Goal: Find specific page/section: Find specific page/section

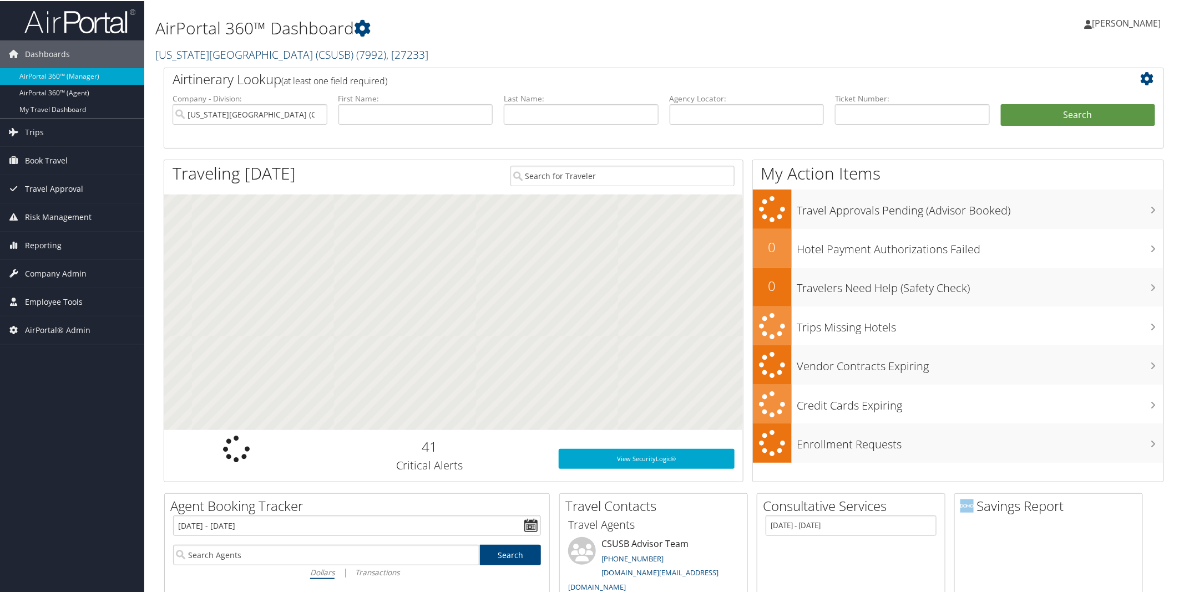
click at [289, 57] on link "[US_STATE][GEOGRAPHIC_DATA] (CSUSB) ( 7992 ) , [ 27233 ]" at bounding box center [291, 53] width 273 height 15
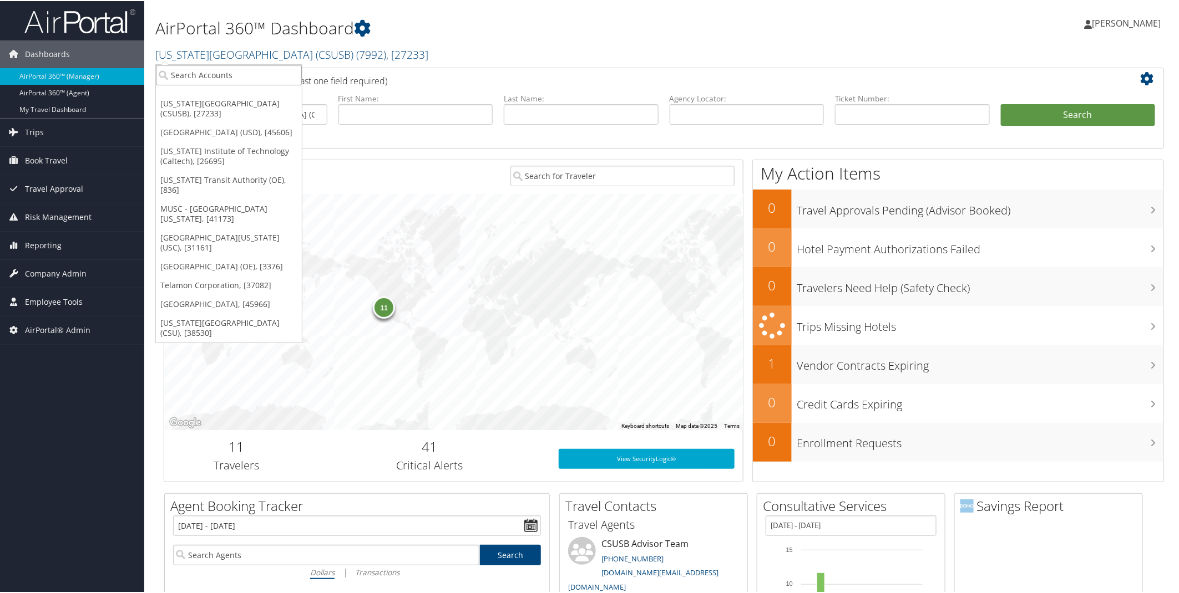
click at [220, 75] on input "search" at bounding box center [229, 74] width 146 height 21
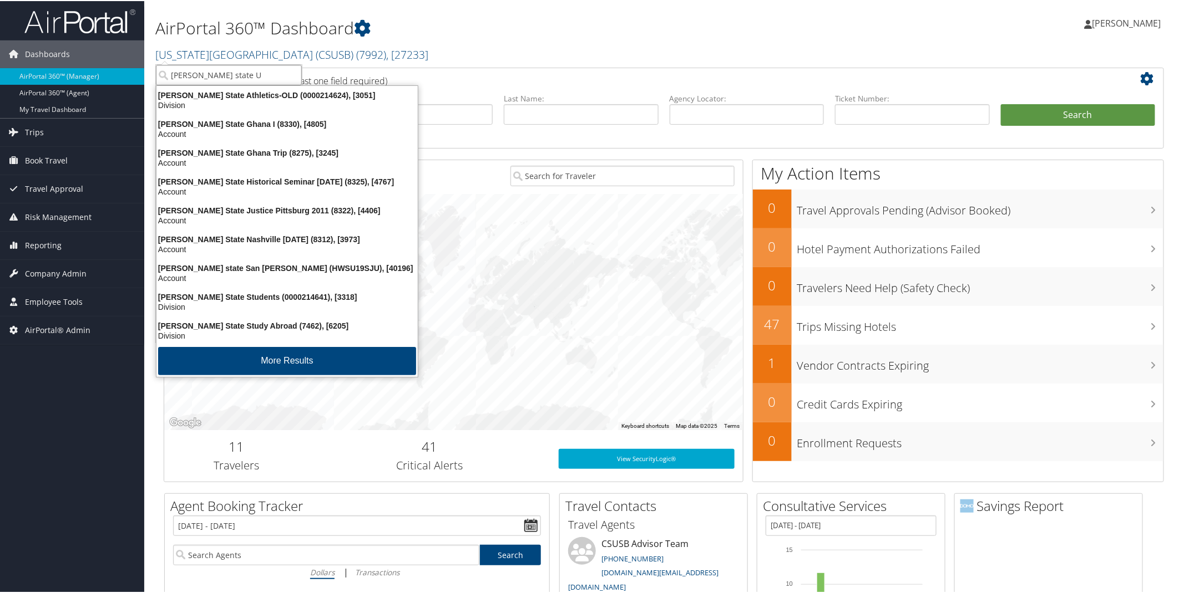
type input "[PERSON_NAME] state Un"
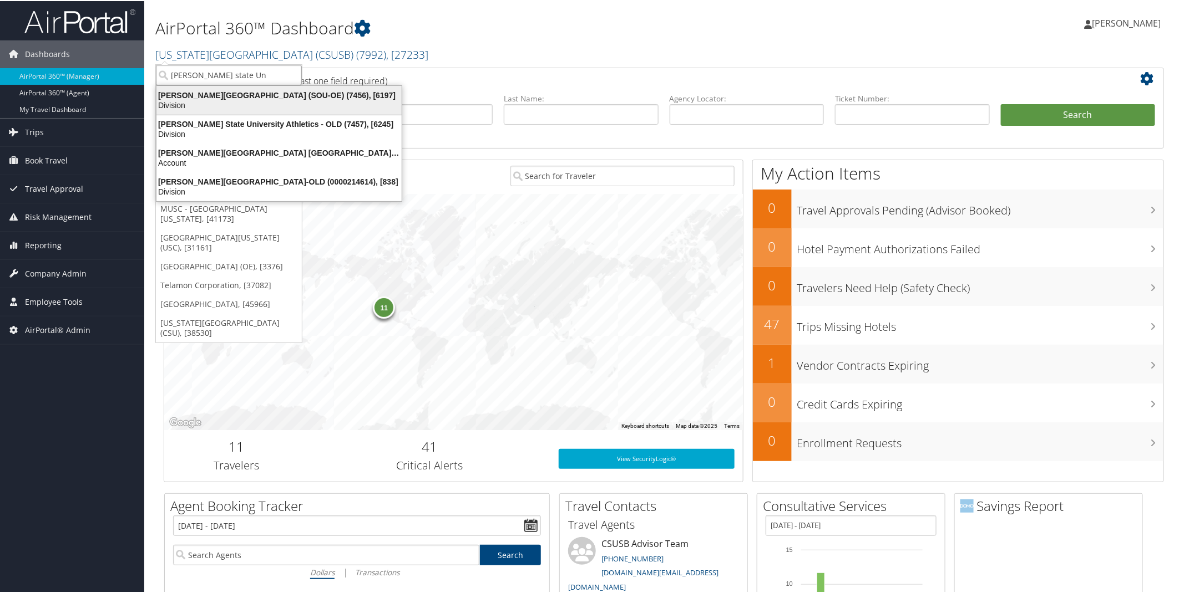
click at [207, 92] on div "[PERSON_NAME][GEOGRAPHIC_DATA] (SOU-OE) (7456), [6197]" at bounding box center [279, 94] width 258 height 10
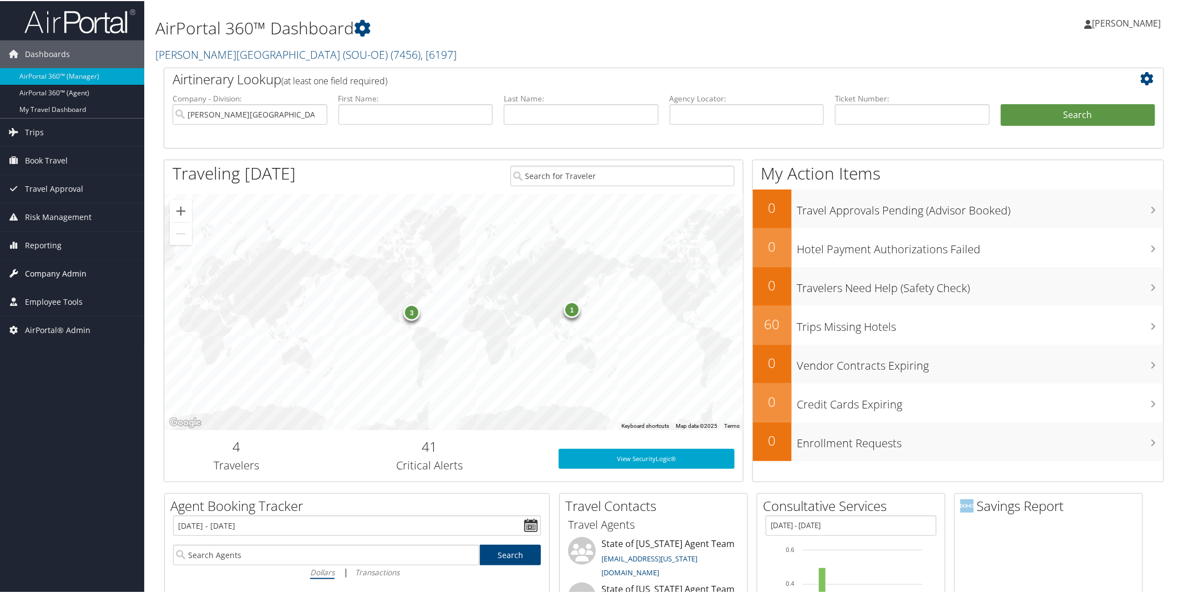
click at [43, 273] on span "Company Admin" at bounding box center [56, 273] width 62 height 28
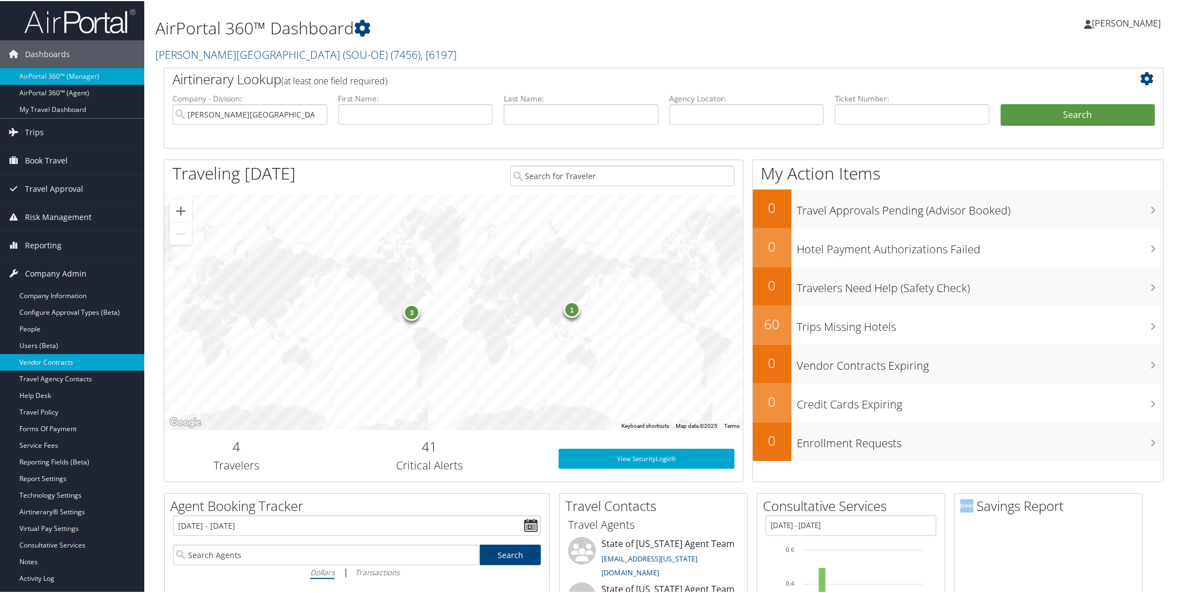
click at [45, 357] on link "Vendor Contracts" at bounding box center [72, 361] width 144 height 17
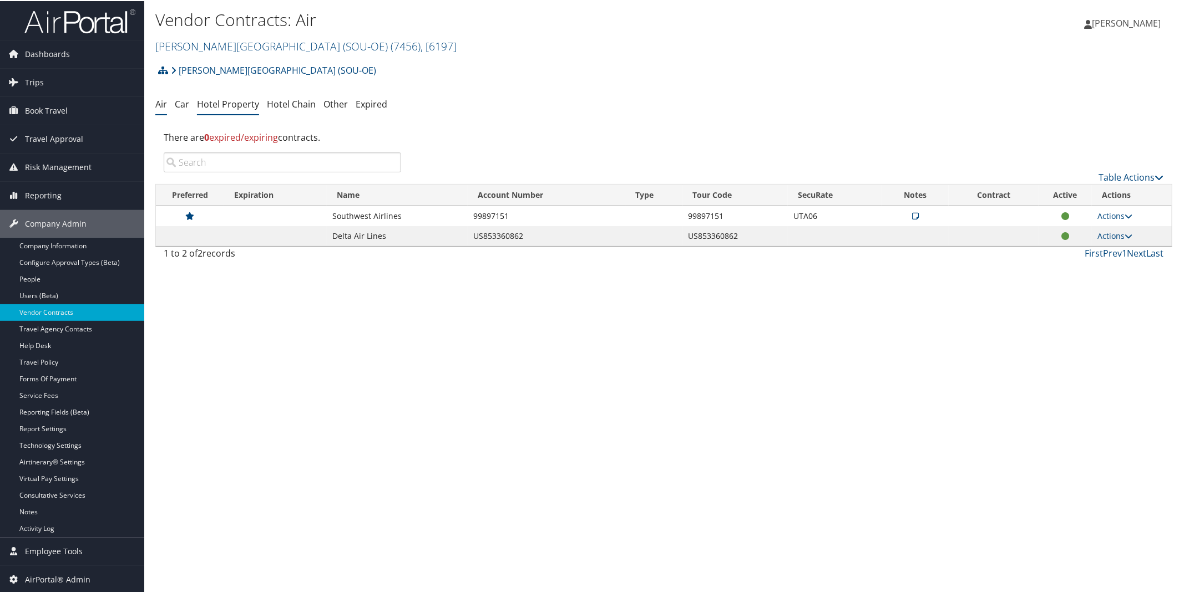
click at [228, 108] on link "Hotel Property" at bounding box center [228, 103] width 62 height 12
